Goal: Task Accomplishment & Management: Manage account settings

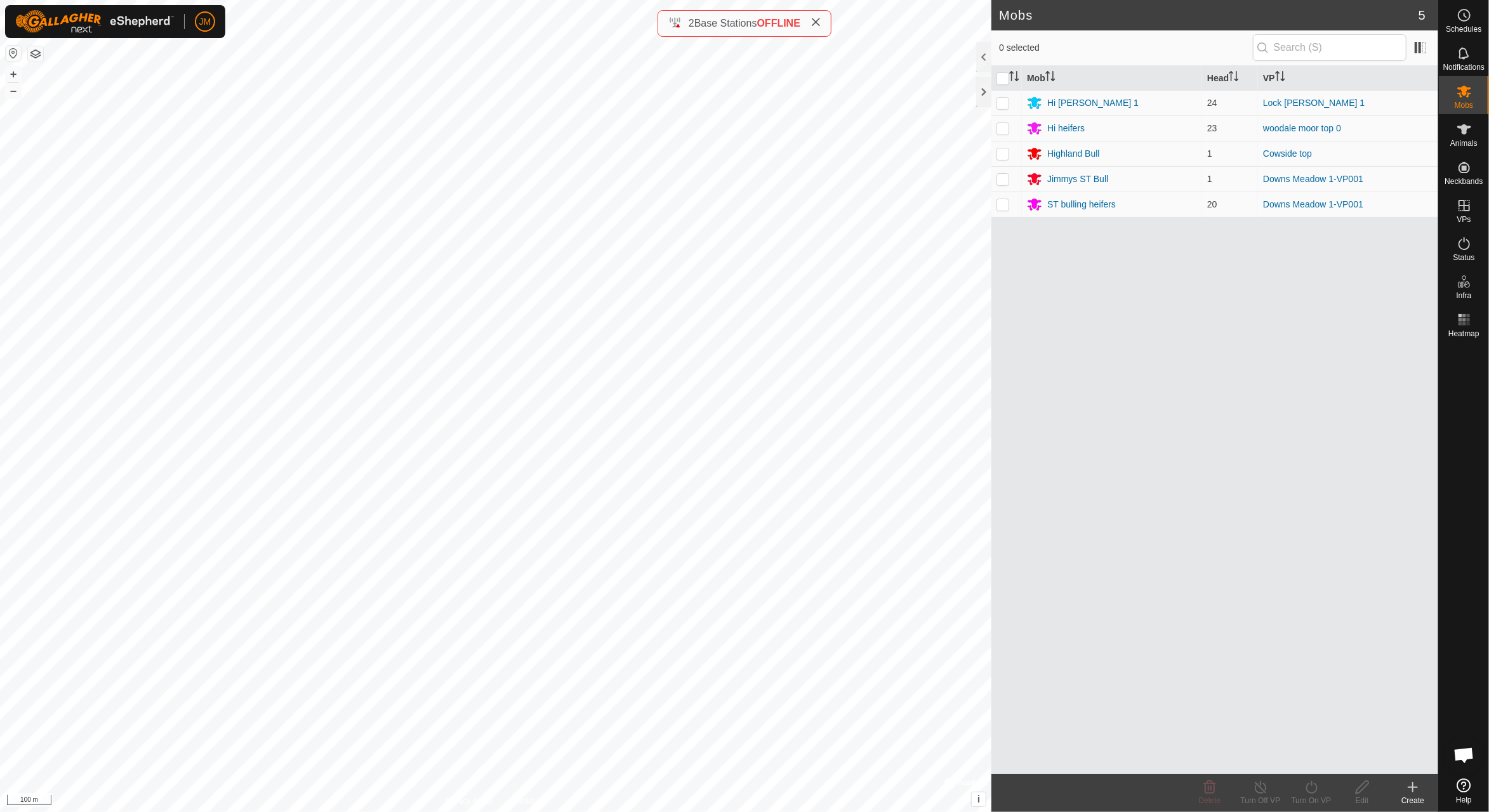
click at [819, 23] on icon at bounding box center [816, 22] width 10 height 10
click at [1471, 319] on icon at bounding box center [1465, 320] width 16 height 16
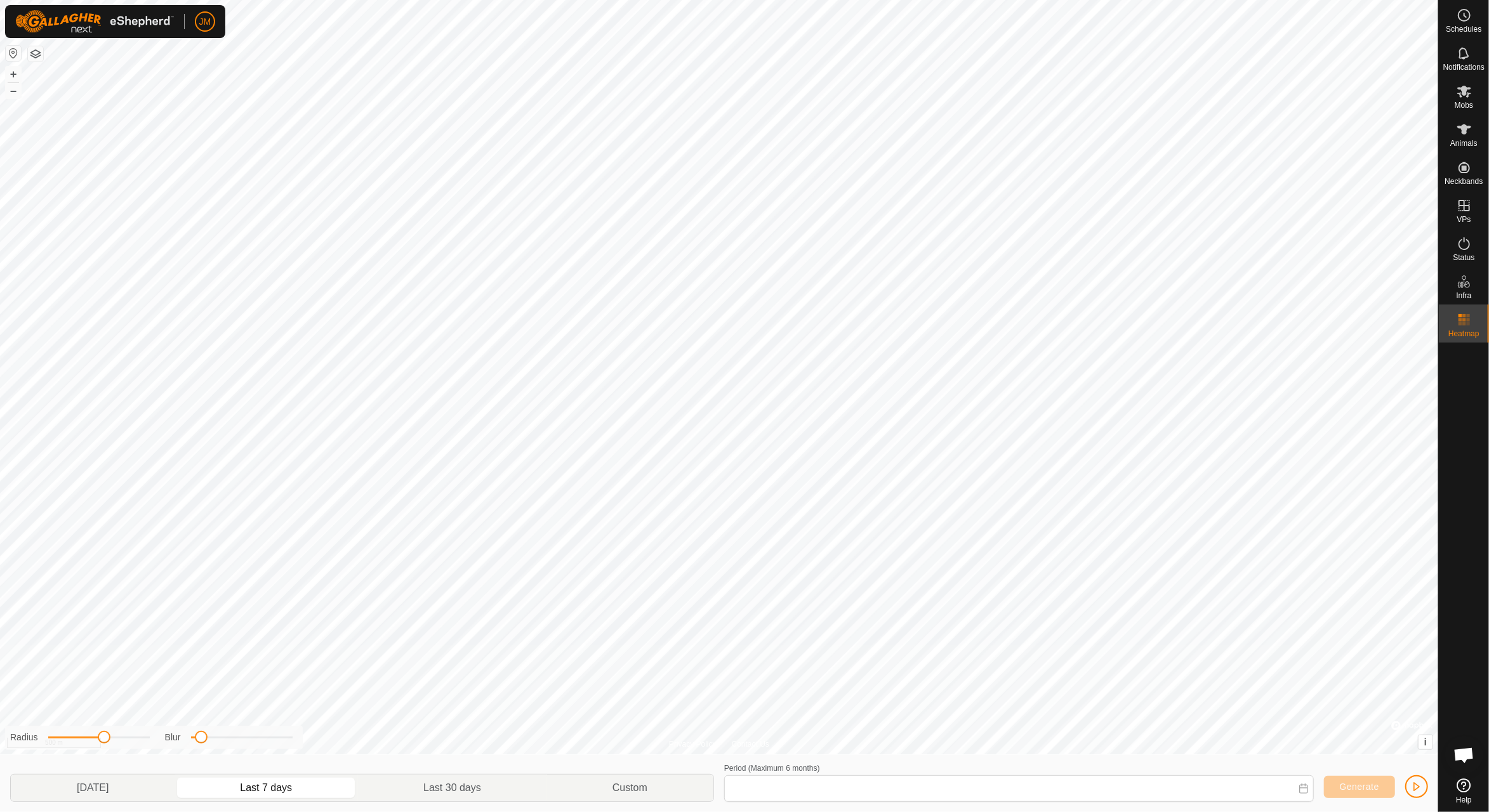
type input "[DATE] - [DATE]"
click at [235, 107] on link "Logout" at bounding box center [264, 98] width 126 height 20
